Goal: Information Seeking & Learning: Understand process/instructions

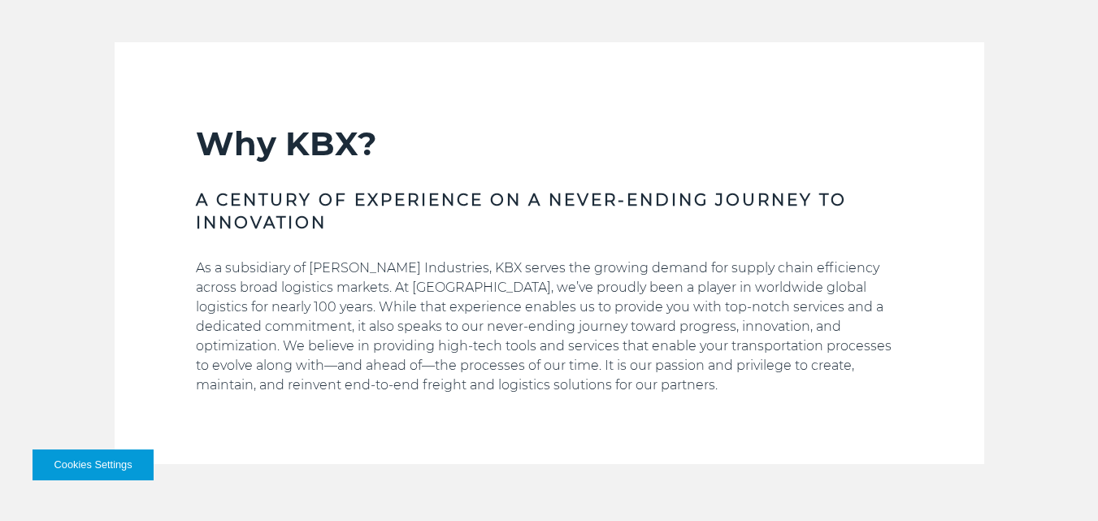
scroll to position [407, 0]
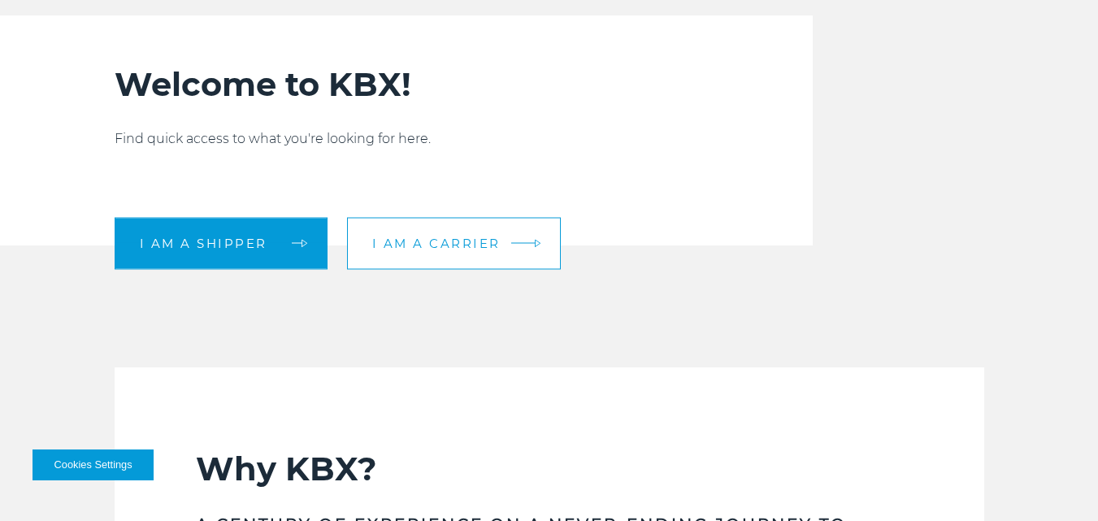
click at [410, 246] on span "I am a carrier" at bounding box center [436, 243] width 128 height 12
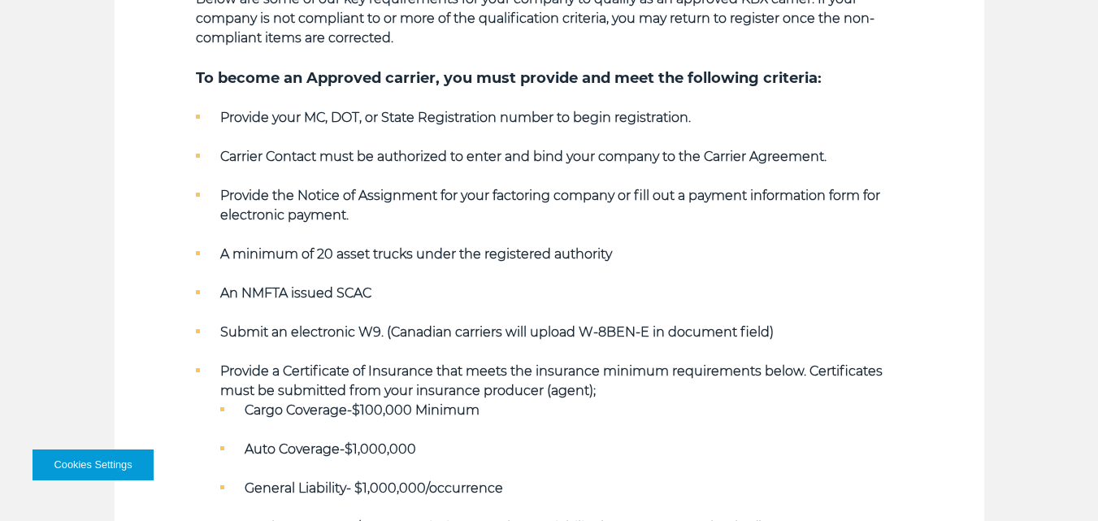
scroll to position [569, 0]
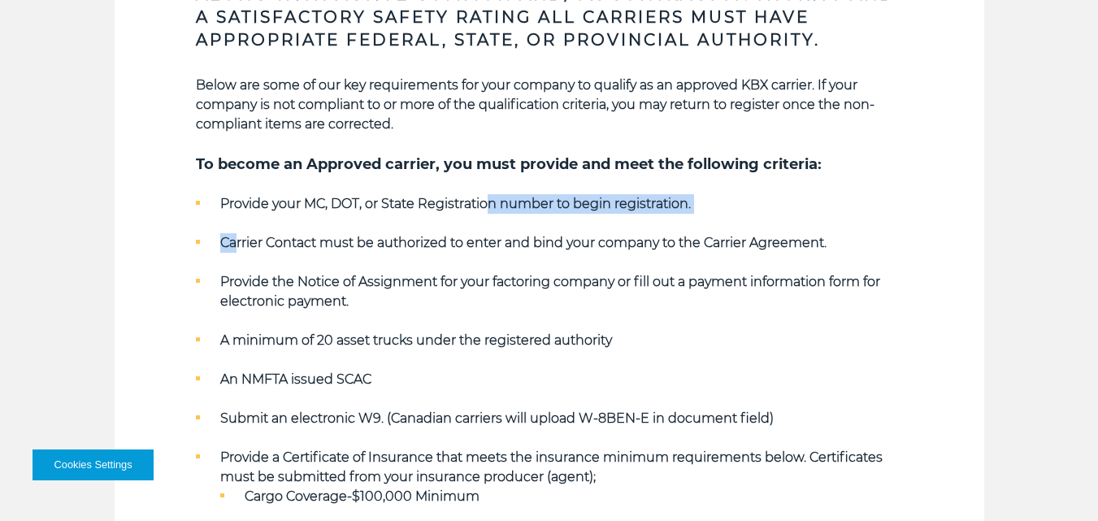
drag, startPoint x: 236, startPoint y: 215, endPoint x: 491, endPoint y: 207, distance: 255.5
click at [491, 207] on ul "Provide your MC, DOT, or State Registration number to begin registration. Carri…" at bounding box center [549, 408] width 707 height 429
click at [217, 253] on ul "Provide your MC, DOT, or State Registration number to begin registration. Carri…" at bounding box center [549, 408] width 707 height 429
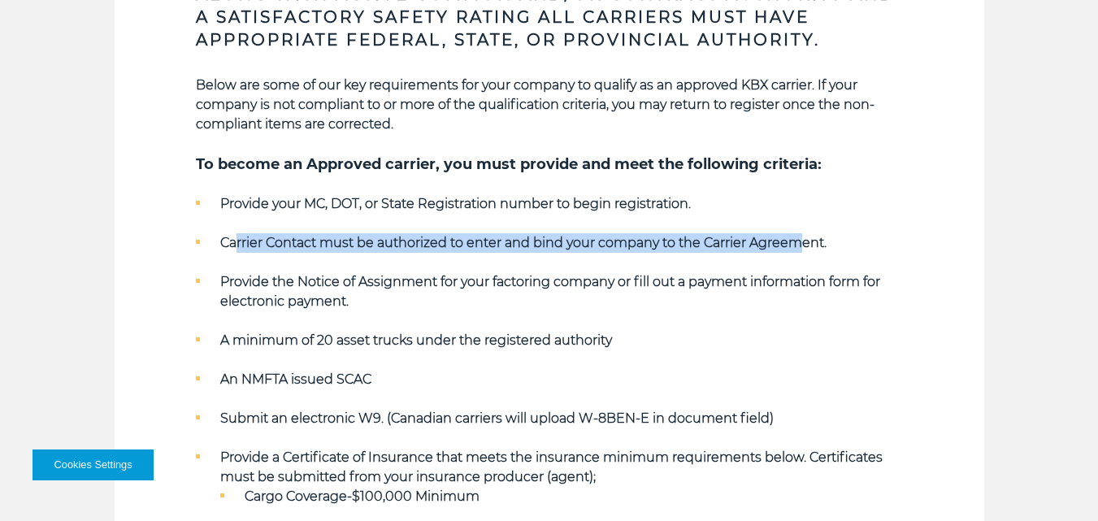
drag, startPoint x: 389, startPoint y: 246, endPoint x: 803, endPoint y: 245, distance: 413.9
click at [803, 245] on strong "Carrier Contact must be authorized to enter and bind your company to the Carrie…" at bounding box center [523, 242] width 607 height 15
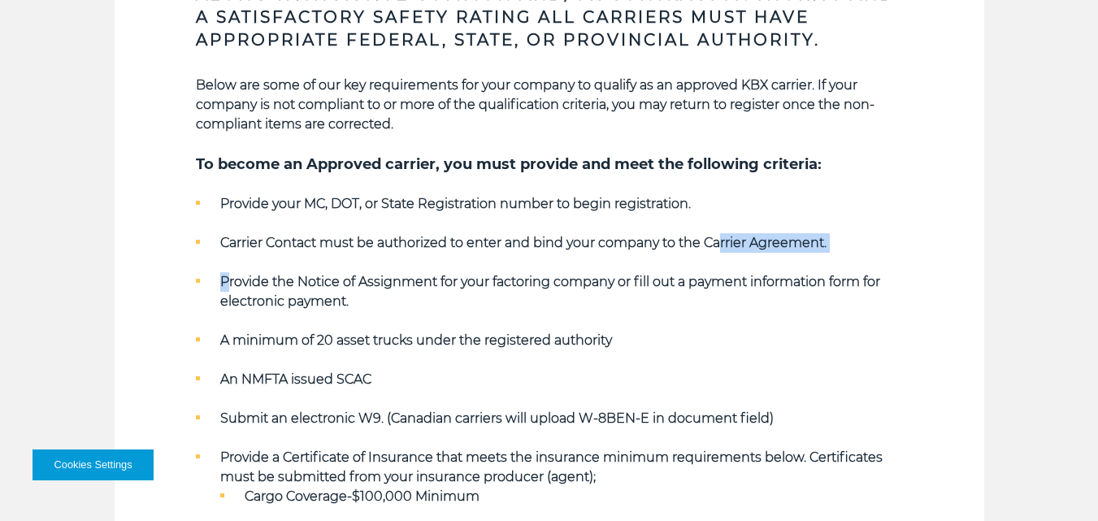
drag, startPoint x: 230, startPoint y: 286, endPoint x: 724, endPoint y: 233, distance: 496.4
click at [724, 233] on ul "Provide your MC, DOT, or State Registration number to begin registration. Carri…" at bounding box center [549, 408] width 707 height 429
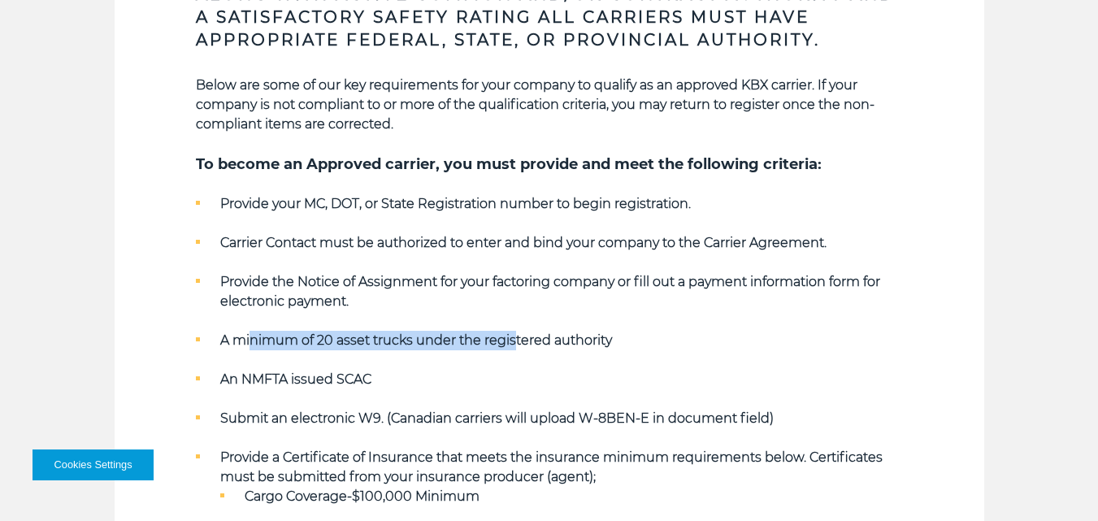
drag, startPoint x: 254, startPoint y: 329, endPoint x: 516, endPoint y: 314, distance: 263.1
click at [516, 314] on ul "Provide your MC, DOT, or State Registration number to begin registration. Carri…" at bounding box center [549, 408] width 707 height 429
drag, startPoint x: 186, startPoint y: 394, endPoint x: 580, endPoint y: 358, distance: 395.2
click at [585, 357] on section "Key Qualifying Requirements Along with Active Common and/or Contract Authority …" at bounding box center [550, 384] width 870 height 1094
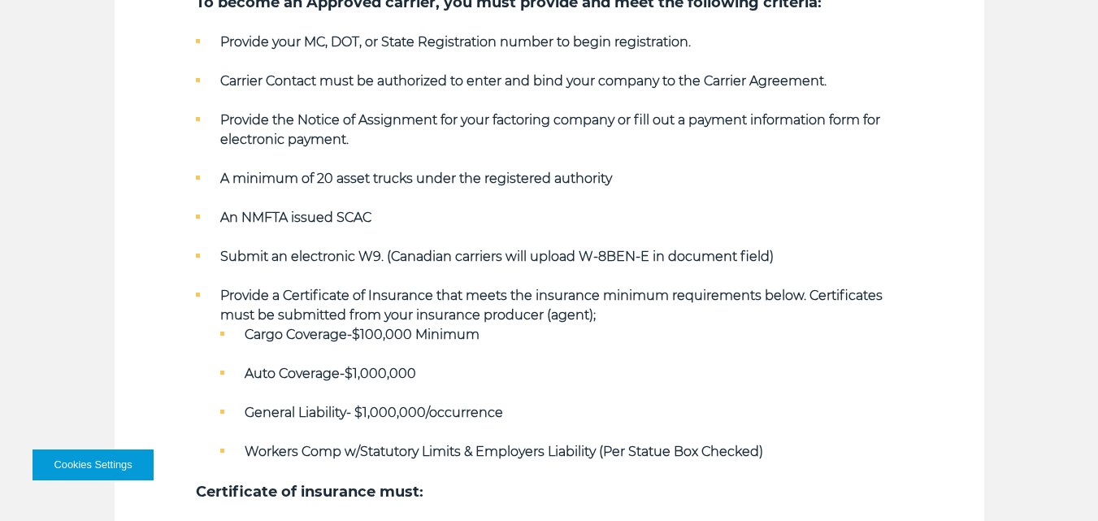
scroll to position [732, 0]
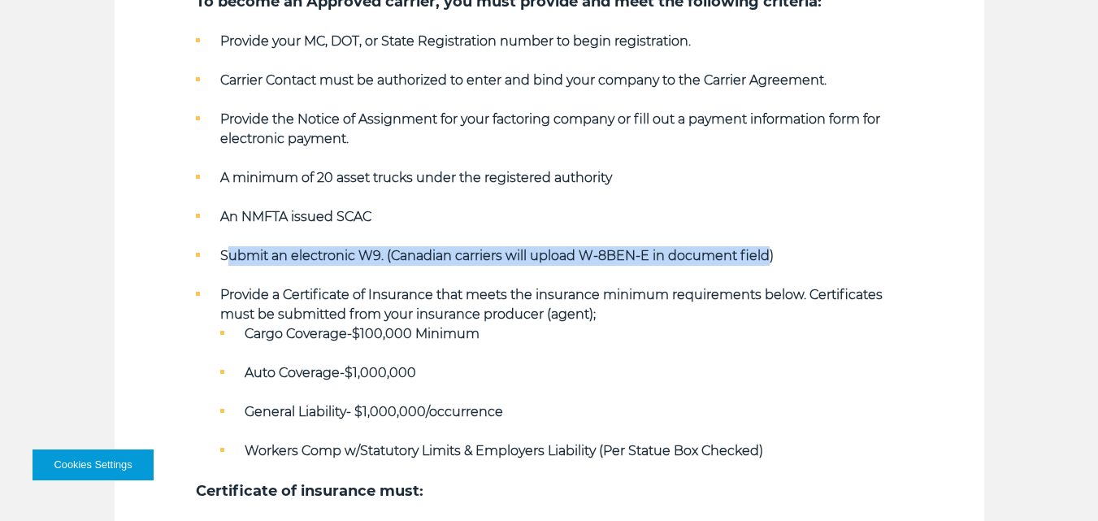
drag, startPoint x: 230, startPoint y: 250, endPoint x: 767, endPoint y: 227, distance: 537.2
click at [767, 227] on ul "Provide your MC, DOT, or State Registration number to begin registration. Carri…" at bounding box center [549, 246] width 707 height 429
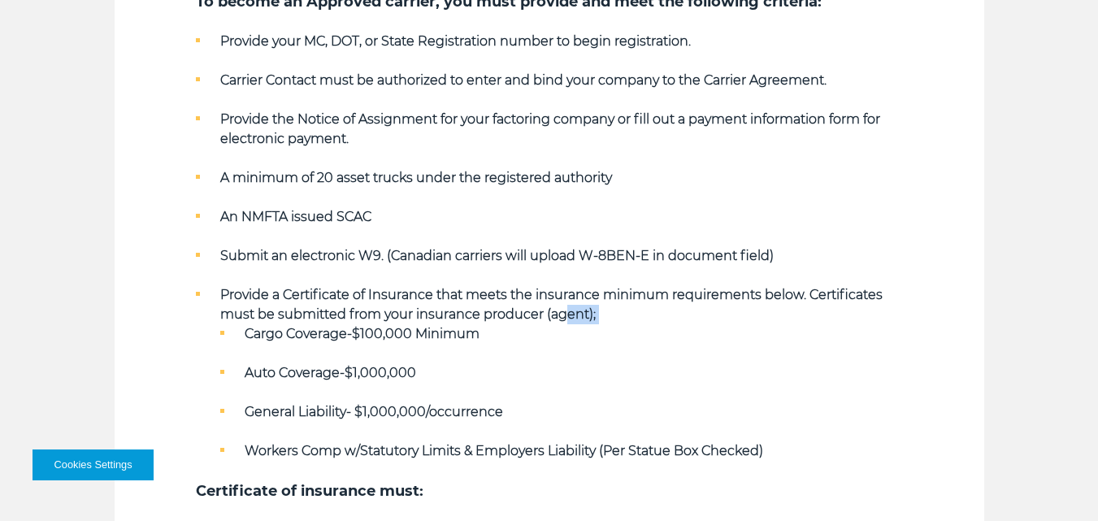
drag, startPoint x: 209, startPoint y: 327, endPoint x: 562, endPoint y: 307, distance: 353.4
click at [562, 307] on li "Provide a Certificate of Insurance that meets the insurance minimum requirement…" at bounding box center [549, 373] width 707 height 176
drag, startPoint x: 281, startPoint y: 372, endPoint x: 485, endPoint y: 373, distance: 203.3
click at [484, 373] on li "Auto Coverage-$1,000,000" at bounding box center [561, 373] width 683 height 20
drag, startPoint x: 235, startPoint y: 428, endPoint x: 562, endPoint y: 407, distance: 327.5
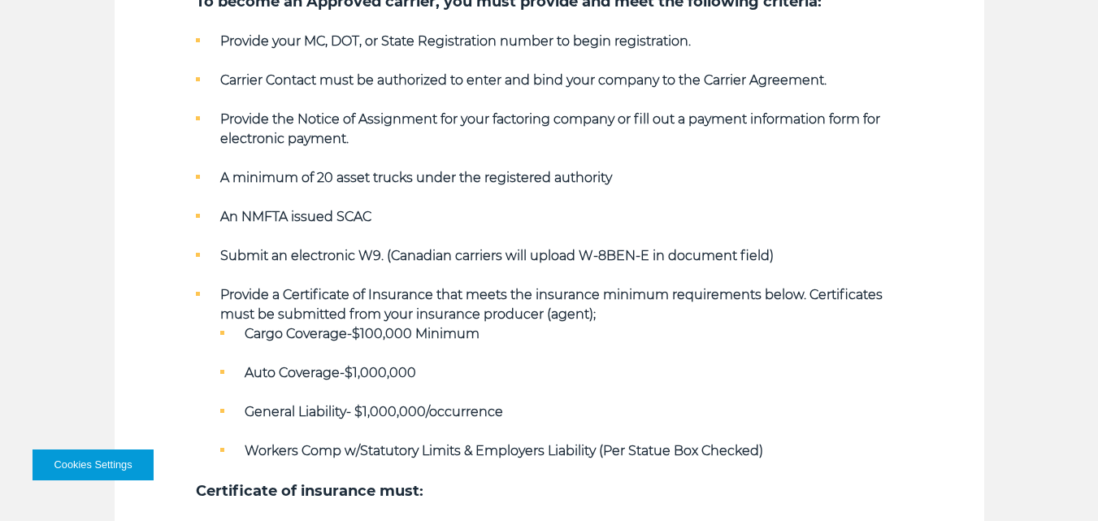
click at [562, 407] on ul "Cargo Coverage-$100,000 Minimum Auto Coverage-$1,000,000 General Liability- $1,…" at bounding box center [561, 392] width 683 height 137
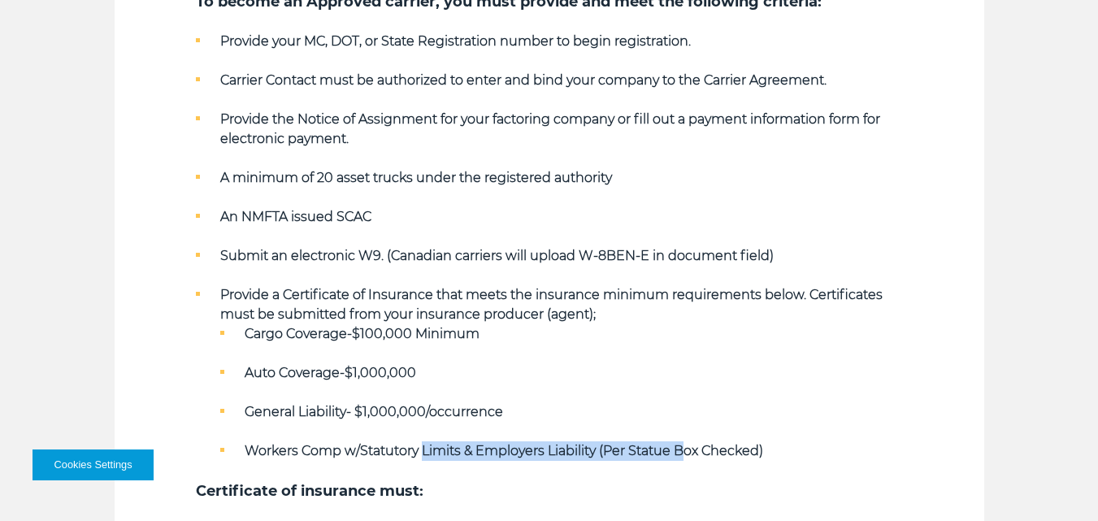
drag, startPoint x: 425, startPoint y: 438, endPoint x: 690, endPoint y: 426, distance: 264.5
click at [690, 426] on ul "Cargo Coverage-$100,000 Minimum Auto Coverage-$1,000,000 General Liability- $1,…" at bounding box center [561, 392] width 683 height 137
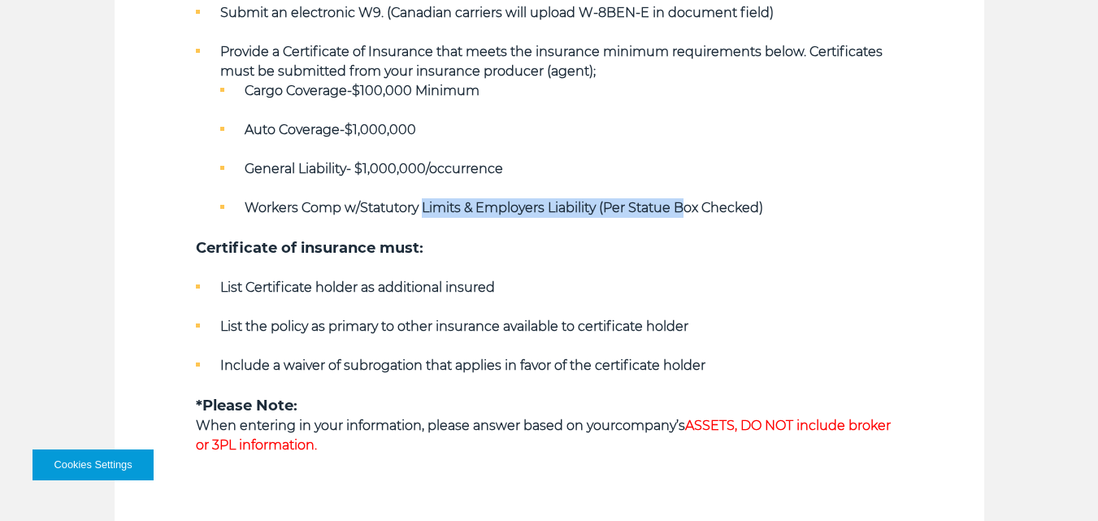
scroll to position [976, 0]
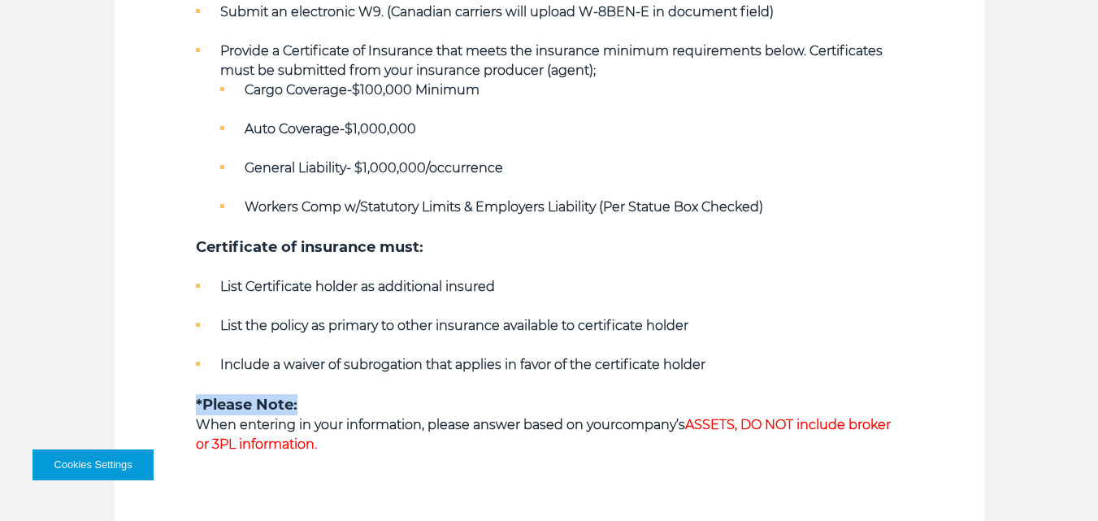
drag, startPoint x: 368, startPoint y: 397, endPoint x: 691, endPoint y: 383, distance: 323.1
click at [691, 383] on div "Below are some of our key requirements for your company to qualify as an approv…" at bounding box center [549, 61] width 707 height 785
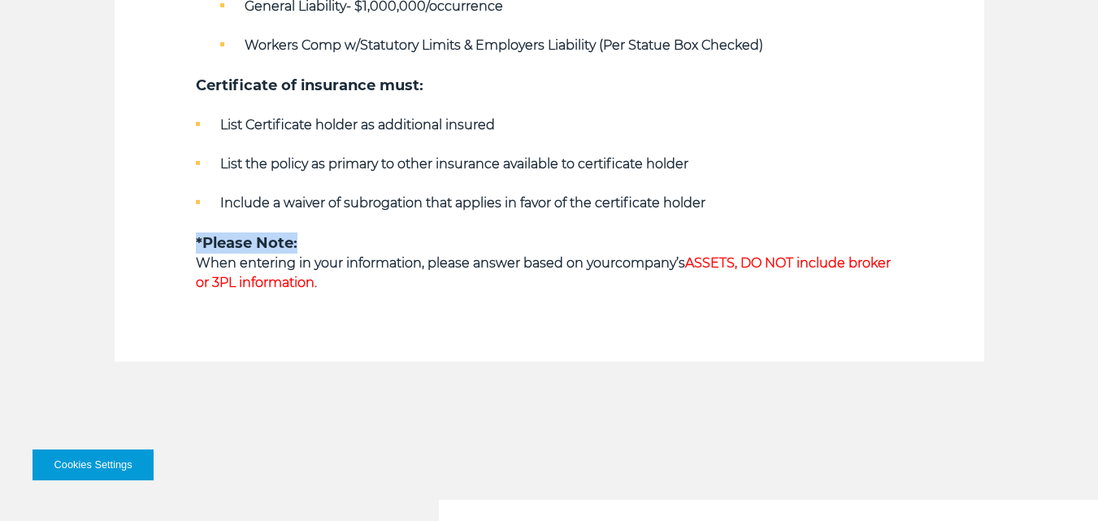
scroll to position [1138, 0]
